Goal: Task Accomplishment & Management: Manage account settings

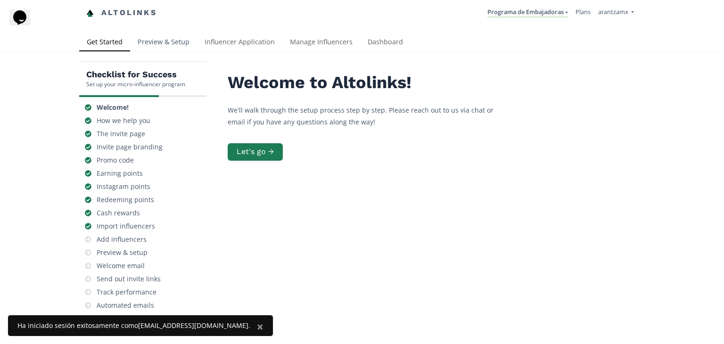
click at [167, 47] on link "Preview & Setup" at bounding box center [163, 42] width 67 height 19
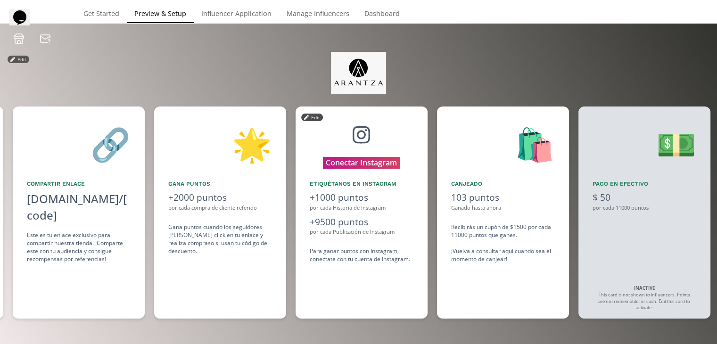
scroll to position [0, 707]
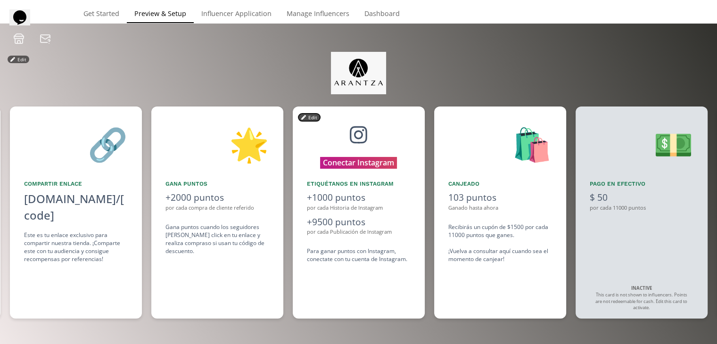
click at [307, 120] on button "Edit" at bounding box center [310, 118] width 22 height 8
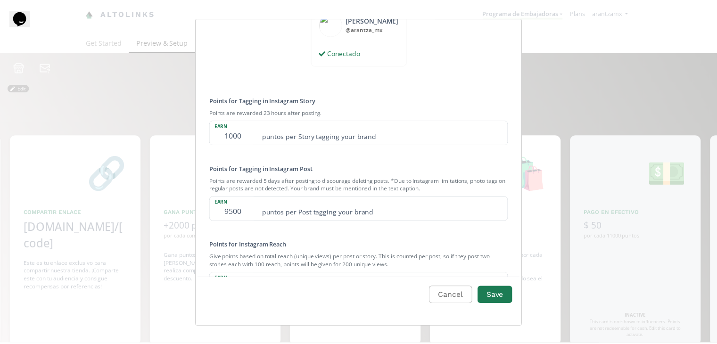
scroll to position [194, 0]
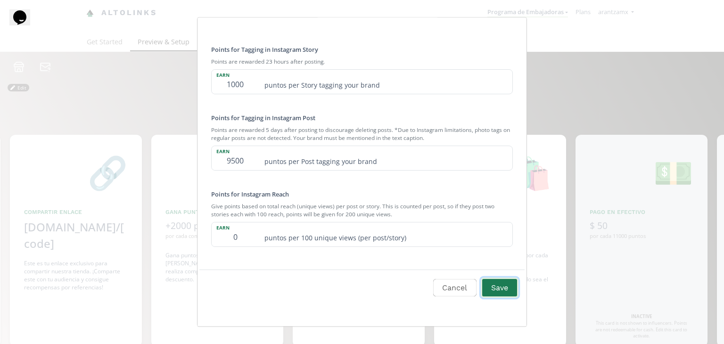
click at [501, 287] on button "Save" at bounding box center [500, 288] width 38 height 20
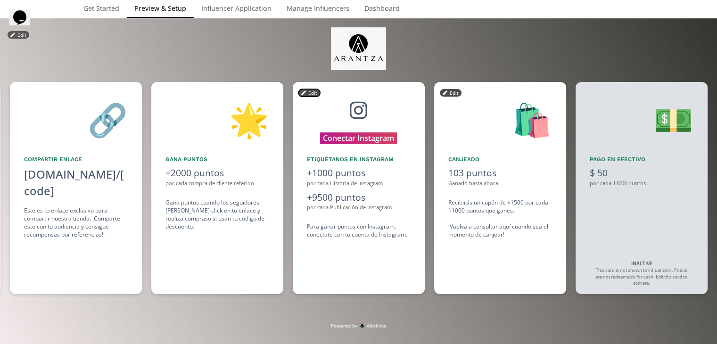
scroll to position [78, 0]
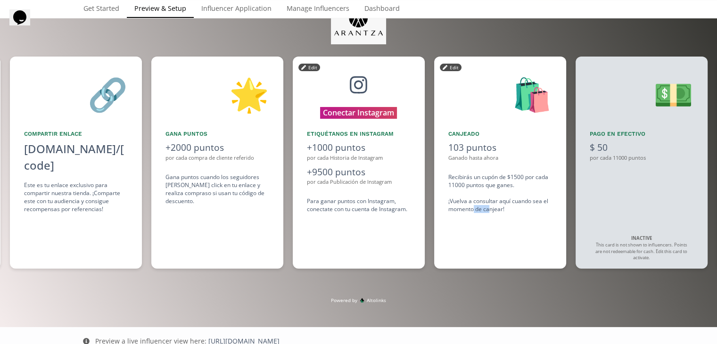
drag, startPoint x: 489, startPoint y: 209, endPoint x: 471, endPoint y: 210, distance: 17.5
click at [472, 212] on div "Recibirás un cupón de $1500 por cada 11000 puntos que ganes. ¡Vuelva a consulta…" at bounding box center [501, 193] width 104 height 41
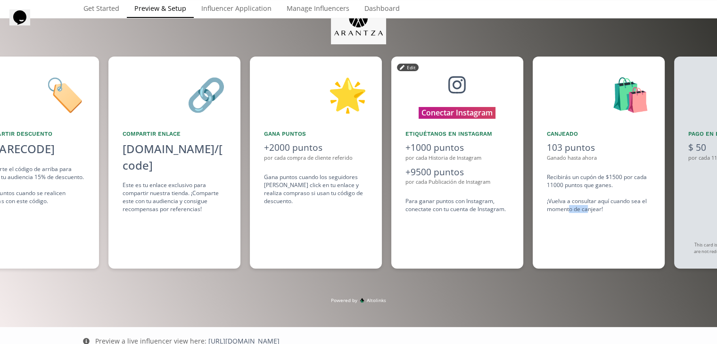
drag, startPoint x: 457, startPoint y: 208, endPoint x: 448, endPoint y: 208, distance: 9.0
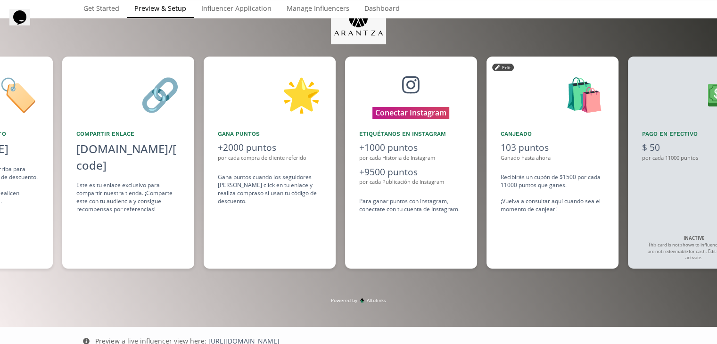
drag, startPoint x: 449, startPoint y: 208, endPoint x: 534, endPoint y: 213, distance: 85.0
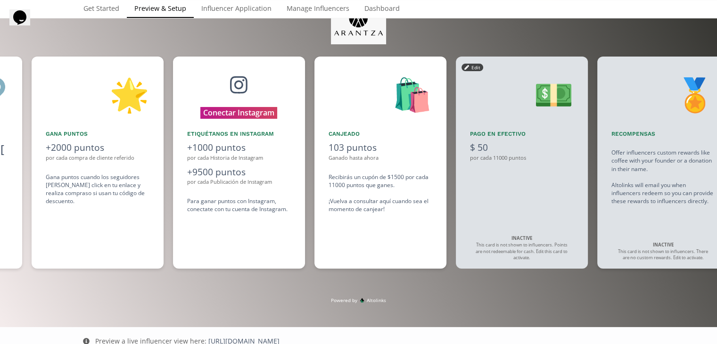
drag, startPoint x: 536, startPoint y: 209, endPoint x: 559, endPoint y: 212, distance: 23.3
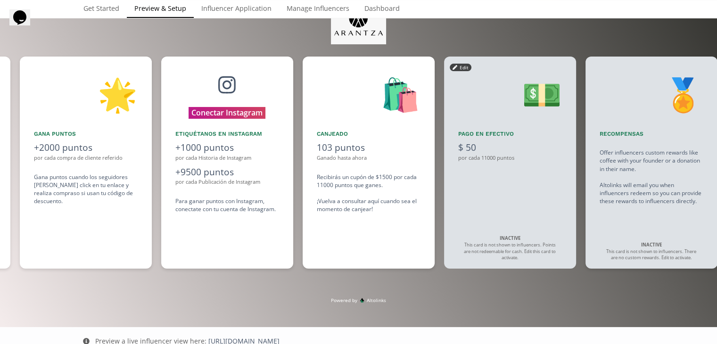
scroll to position [0, 849]
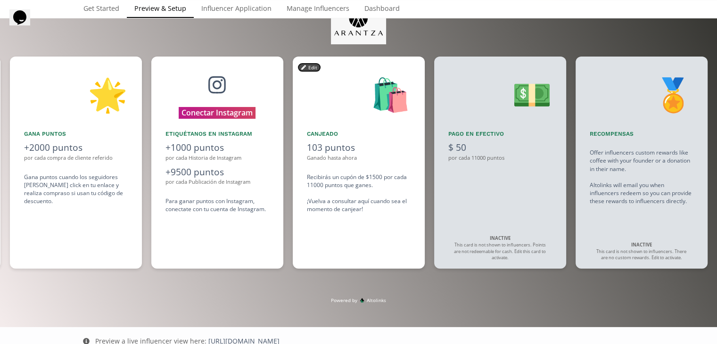
click at [310, 67] on button "Edit" at bounding box center [310, 68] width 22 height 8
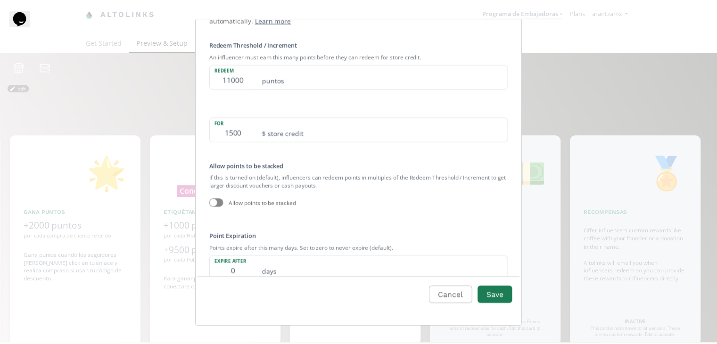
scroll to position [0, 0]
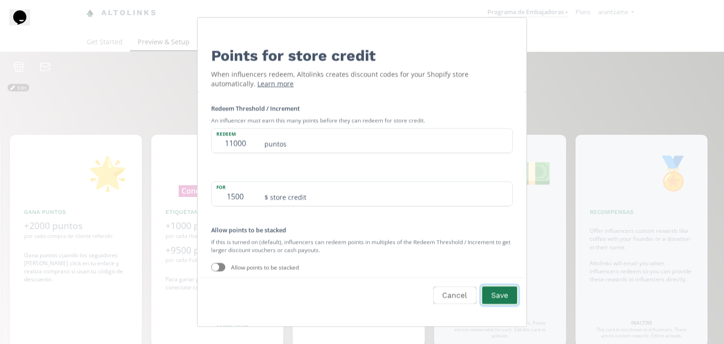
click at [496, 291] on button "Save" at bounding box center [500, 296] width 38 height 20
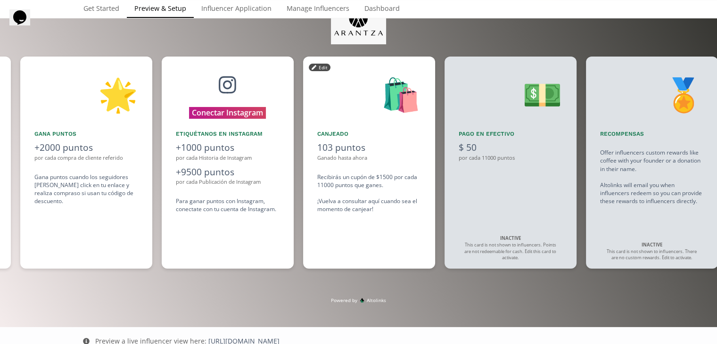
scroll to position [0, 849]
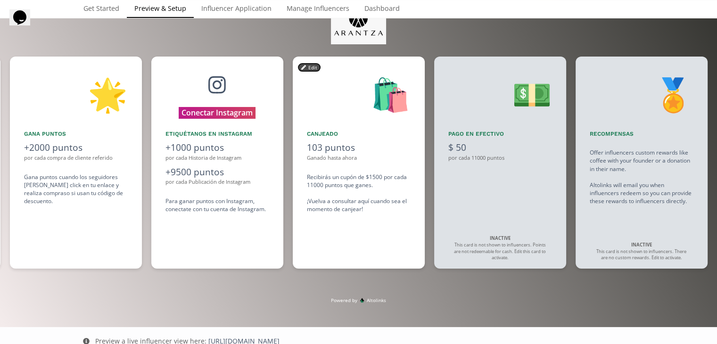
click at [309, 66] on button "Edit" at bounding box center [310, 68] width 22 height 8
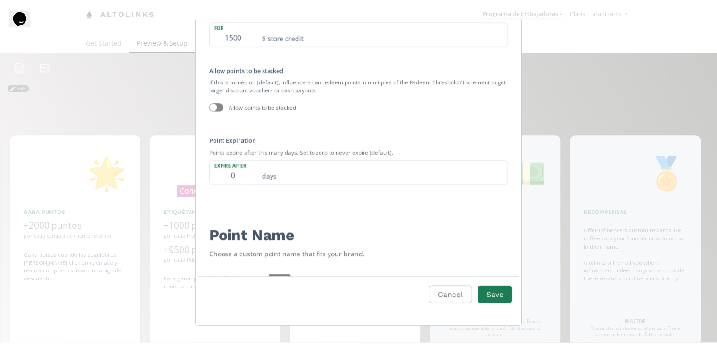
scroll to position [162, 0]
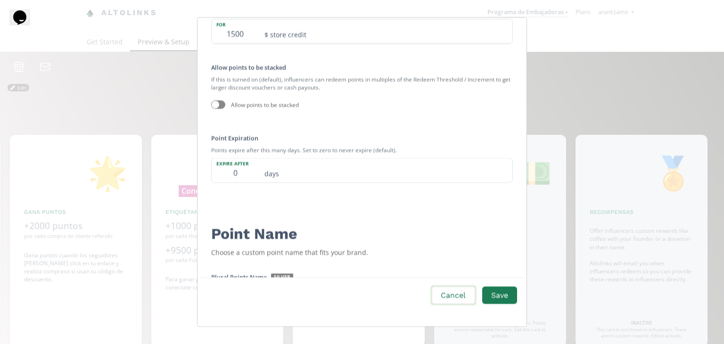
click at [454, 297] on button "Cancel" at bounding box center [454, 296] width 46 height 20
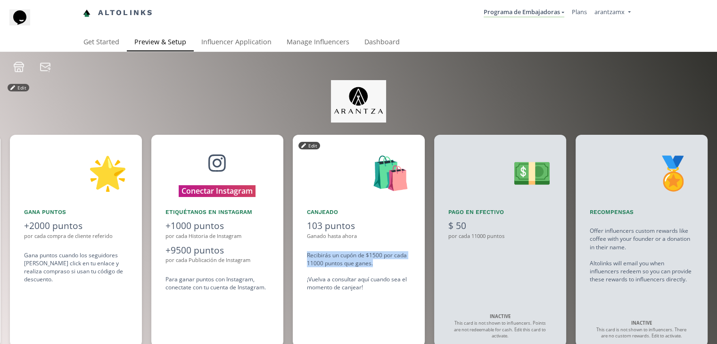
drag, startPoint x: 379, startPoint y: 266, endPoint x: 307, endPoint y: 253, distance: 73.7
click at [307, 253] on div "Recibirás un cupón de $1500 por cada 11000 puntos que ganes. ¡Vuelva a consulta…" at bounding box center [359, 271] width 104 height 41
click at [376, 265] on div "Recibirás un cupón de $1500 por cada 11000 puntos que ganes. ¡Vuelva a consulta…" at bounding box center [359, 271] width 104 height 41
drag, startPoint x: 376, startPoint y: 265, endPoint x: 303, endPoint y: 253, distance: 73.5
click at [303, 253] on div "🛍️ Canjeado 103 puntos Ganado hasta ahora Recibirás un cupón de $1500 por cada …" at bounding box center [359, 241] width 132 height 212
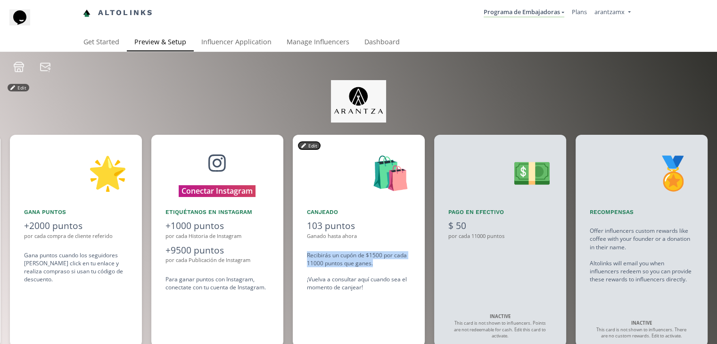
click at [306, 148] on button "Edit" at bounding box center [310, 146] width 22 height 8
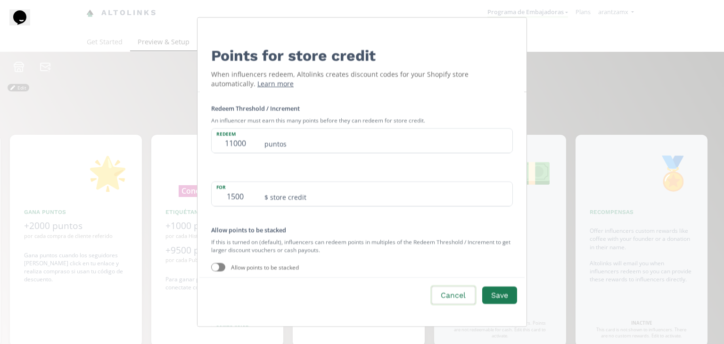
click at [451, 296] on button "Cancel" at bounding box center [454, 296] width 46 height 20
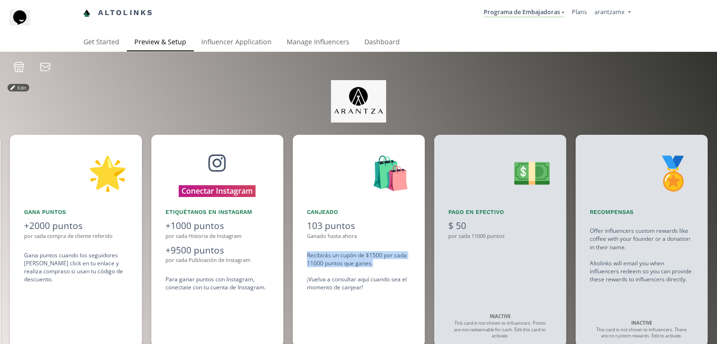
scroll to position [84, 0]
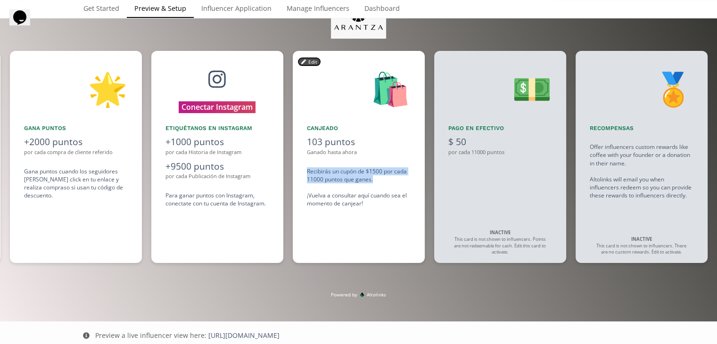
click at [305, 65] on button "Edit" at bounding box center [310, 62] width 22 height 8
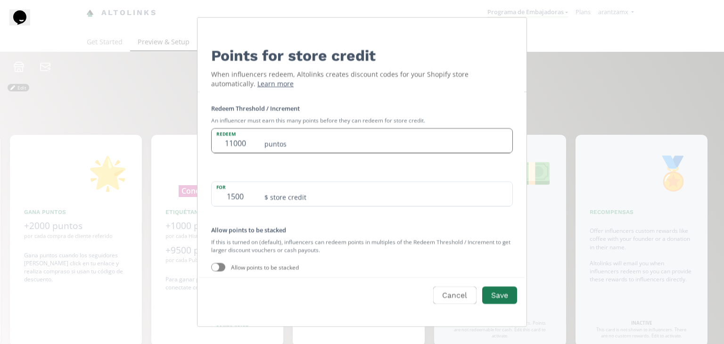
click at [240, 144] on input "11000" at bounding box center [235, 140] width 47 height 24
type input "20000"
click at [507, 292] on button "Save" at bounding box center [500, 296] width 38 height 20
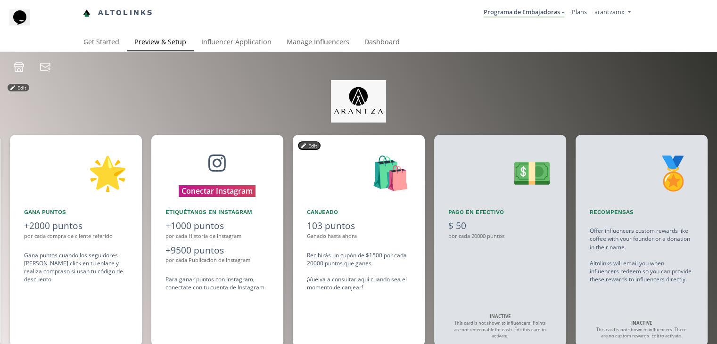
scroll to position [78, 0]
